Goal: Information Seeking & Learning: Learn about a topic

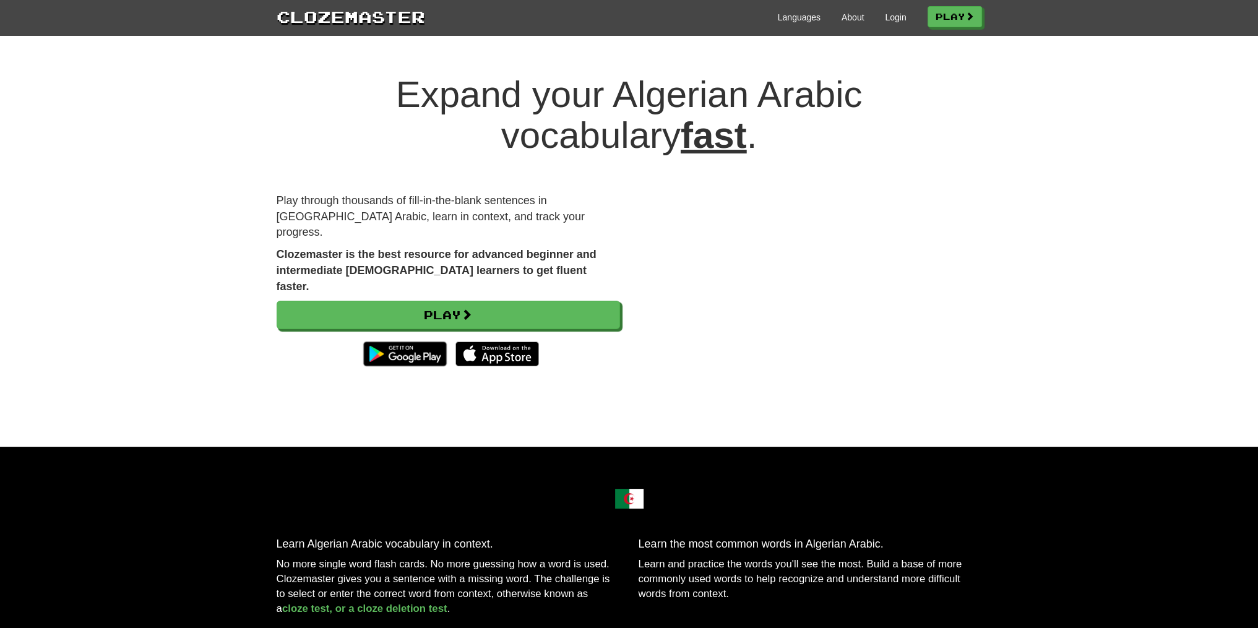
click at [554, 85] on h1 "Expand your Algerian Arabic vocabulary fast ." at bounding box center [629, 115] width 705 height 82
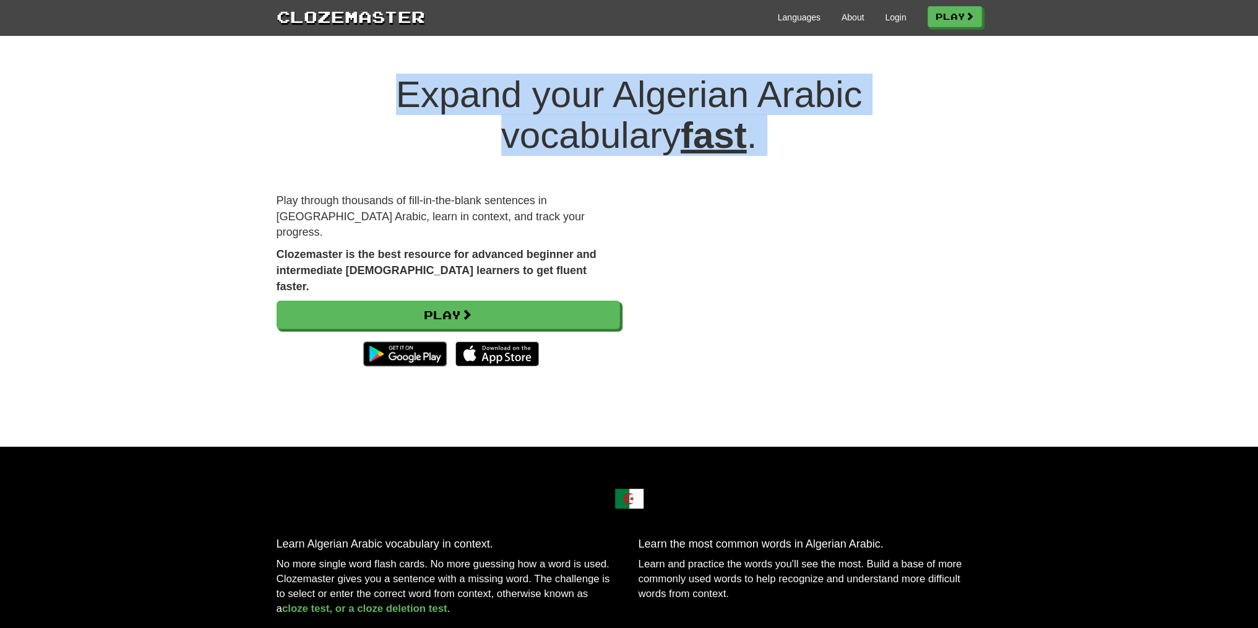
click at [554, 85] on h1 "Expand your Algerian Arabic vocabulary fast ." at bounding box center [629, 115] width 705 height 82
click at [573, 83] on h1 "Expand your Algerian Arabic vocabulary fast ." at bounding box center [629, 115] width 705 height 82
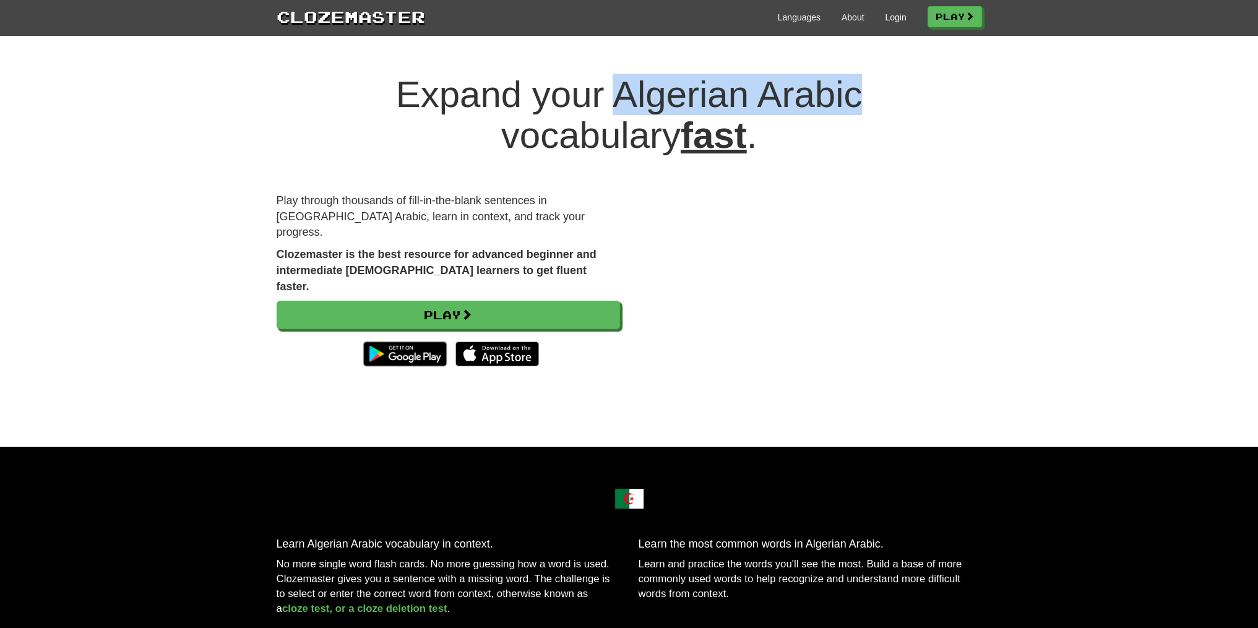
drag, startPoint x: 573, startPoint y: 83, endPoint x: 673, endPoint y: 85, distance: 99.7
click at [673, 85] on h1 "Expand your Algerian Arabic vocabulary fast ." at bounding box center [629, 115] width 705 height 82
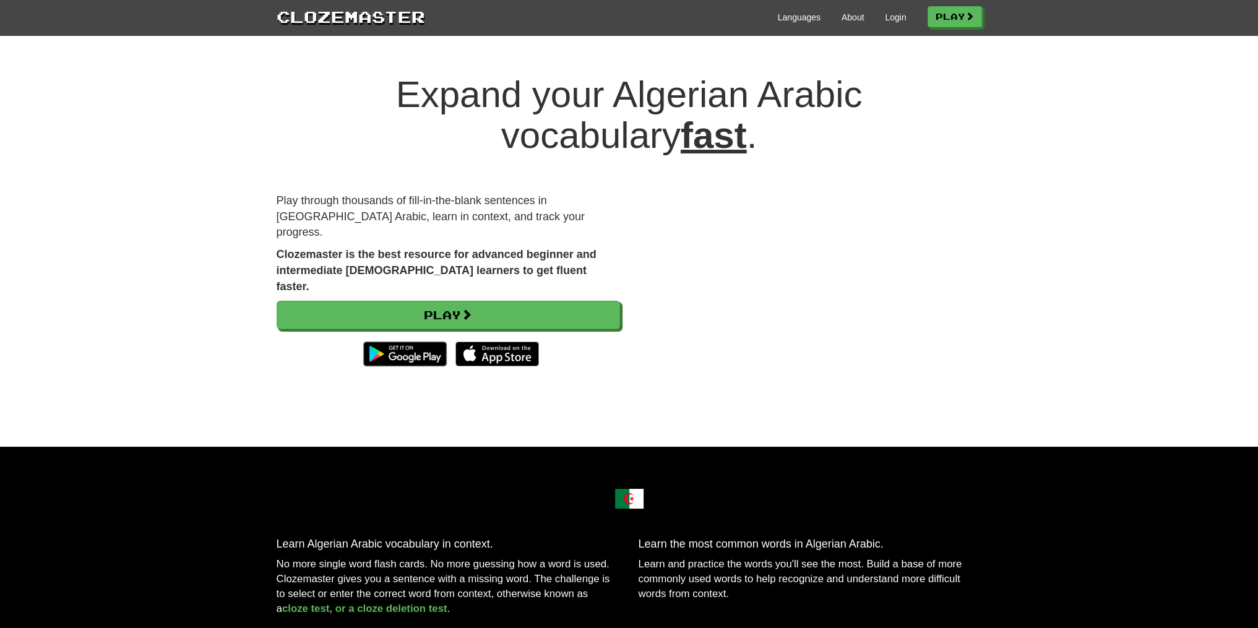
drag, startPoint x: 621, startPoint y: 502, endPoint x: 626, endPoint y: 512, distance: 11.1
click at [626, 512] on span at bounding box center [629, 499] width 30 height 30
drag, startPoint x: 627, startPoint y: 502, endPoint x: 655, endPoint y: 512, distance: 29.6
click at [655, 512] on div at bounding box center [629, 499] width 705 height 30
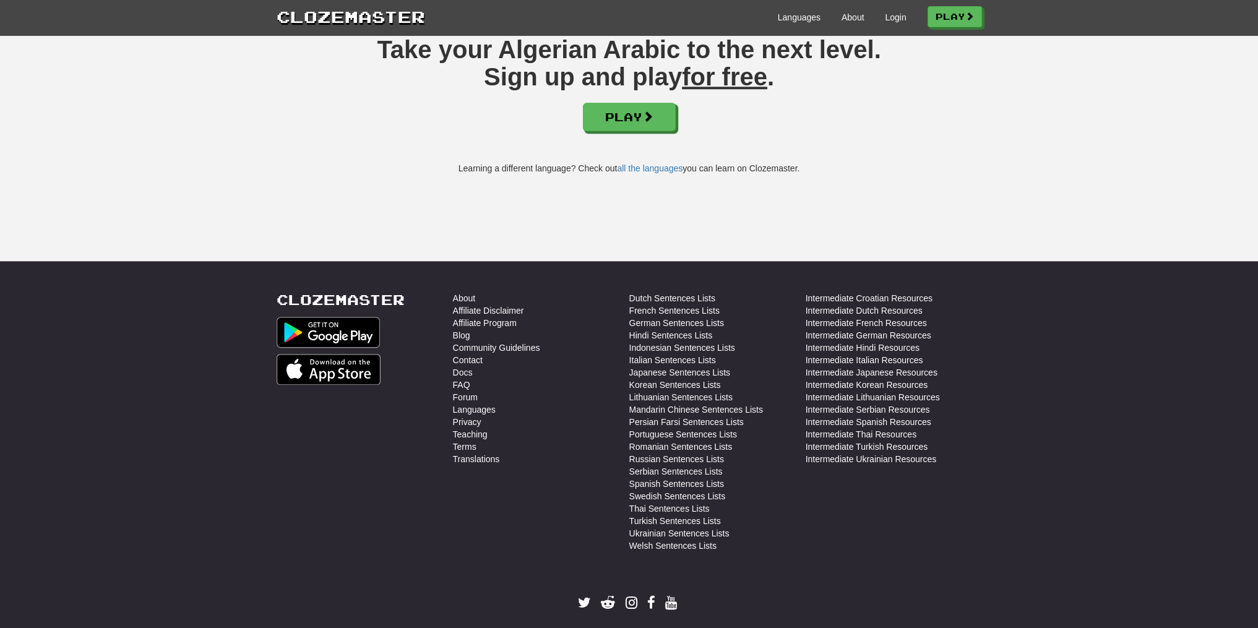
drag, startPoint x: 570, startPoint y: 343, endPoint x: 545, endPoint y: 309, distance: 42.6
